Goal: Find specific page/section: Find specific page/section

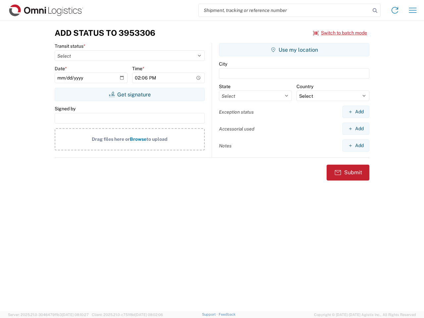
click at [284, 10] on input "search" at bounding box center [285, 10] width 172 height 13
click at [375, 11] on icon at bounding box center [374, 10] width 9 height 9
click at [395, 10] on icon at bounding box center [394, 10] width 11 height 11
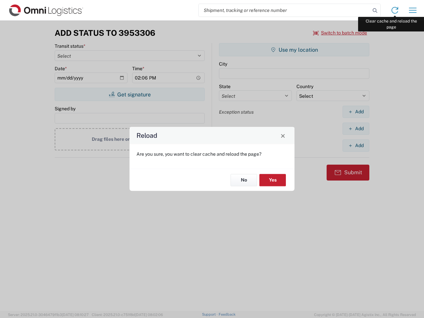
click at [413, 10] on div "Reload Are you sure, you want to clear cache and reload the page? No Yes" at bounding box center [212, 159] width 424 height 318
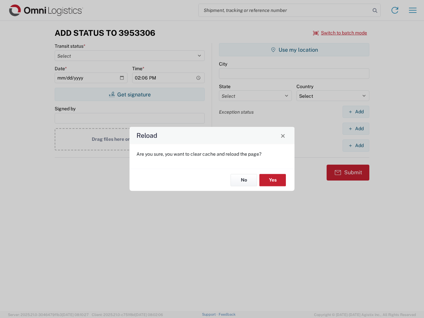
click at [340, 33] on div "Reload Are you sure, you want to clear cache and reload the page? No Yes" at bounding box center [212, 159] width 424 height 318
click at [129, 94] on div "Reload Are you sure, you want to clear cache and reload the page? No Yes" at bounding box center [212, 159] width 424 height 318
click at [294, 50] on div "Reload Are you sure, you want to clear cache and reload the page? No Yes" at bounding box center [212, 159] width 424 height 318
click at [356, 112] on div "Reload Are you sure, you want to clear cache and reload the page? No Yes" at bounding box center [212, 159] width 424 height 318
click at [356, 128] on div "Reload Are you sure, you want to clear cache and reload the page? No Yes" at bounding box center [212, 159] width 424 height 318
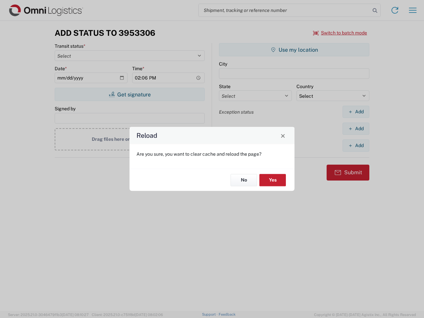
click at [356, 145] on div "Reload Are you sure, you want to clear cache and reload the page? No Yes" at bounding box center [212, 159] width 424 height 318
